Goal: Information Seeking & Learning: Learn about a topic

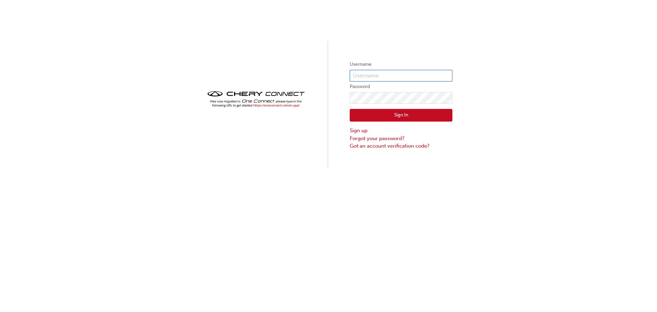
type input "CHAU0563"
click at [265, 105] on img at bounding box center [256, 99] width 103 height 20
click at [435, 115] on button "Sign In" at bounding box center [401, 115] width 103 height 13
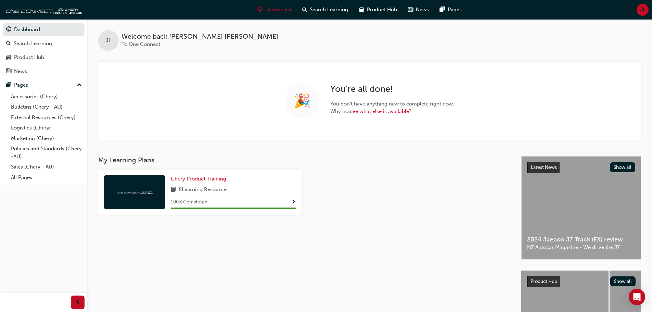
click at [295, 201] on div "Chery Product Training 8 Learning Resources 100 % Completed" at bounding box center [199, 191] width 203 height 45
click at [293, 200] on span "Show Progress" at bounding box center [293, 202] width 5 height 6
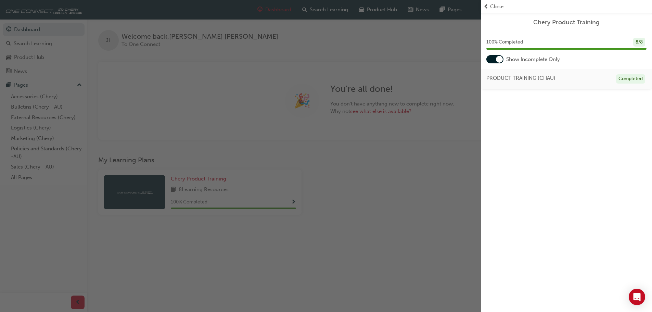
click at [392, 217] on div "button" at bounding box center [240, 156] width 481 height 312
